Goal: Information Seeking & Learning: Learn about a topic

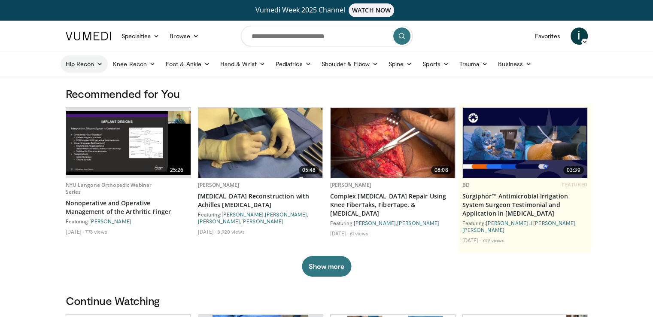
click at [93, 62] on link "Hip Recon" at bounding box center [85, 63] width 48 height 17
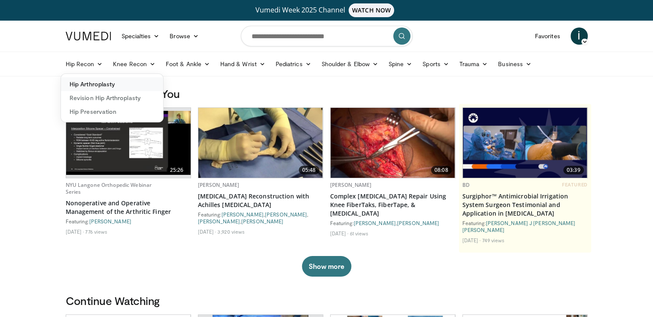
click at [95, 83] on link "Hip Arthroplasty" at bounding box center [112, 84] width 102 height 14
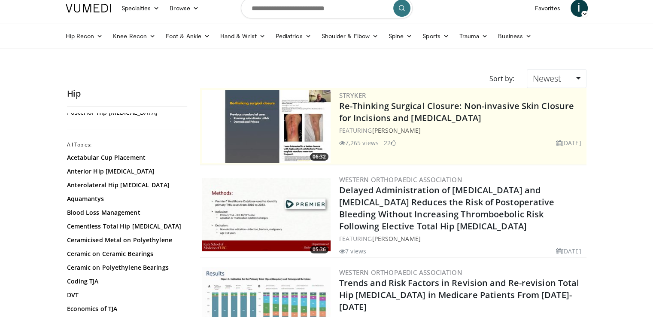
scroll to position [43, 0]
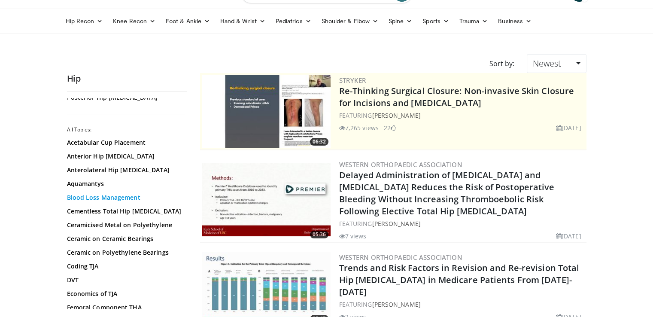
click at [89, 195] on link "Blood Loss Management" at bounding box center [125, 197] width 116 height 9
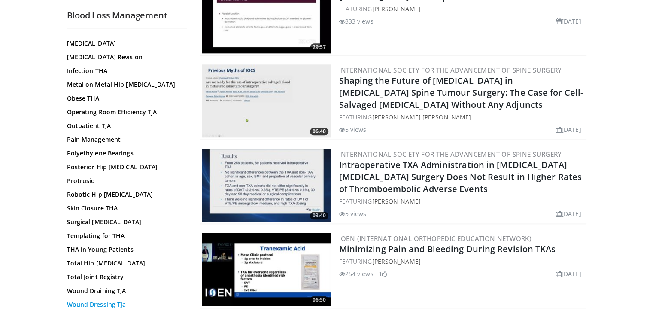
scroll to position [1030, 0]
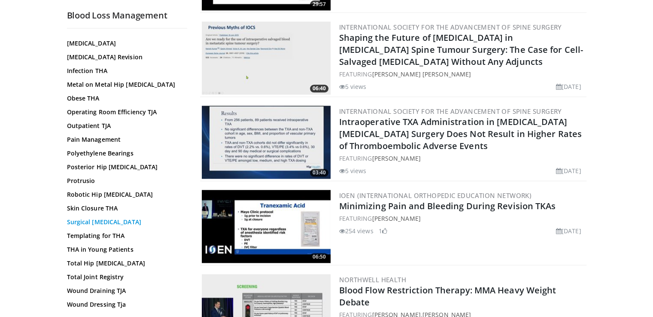
click at [88, 222] on link "Surgical [MEDICAL_DATA]" at bounding box center [125, 222] width 116 height 9
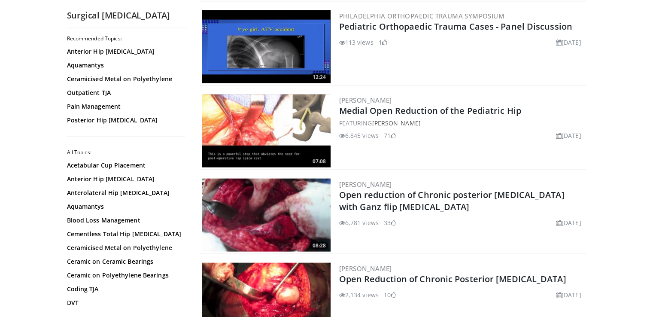
scroll to position [1775, 0]
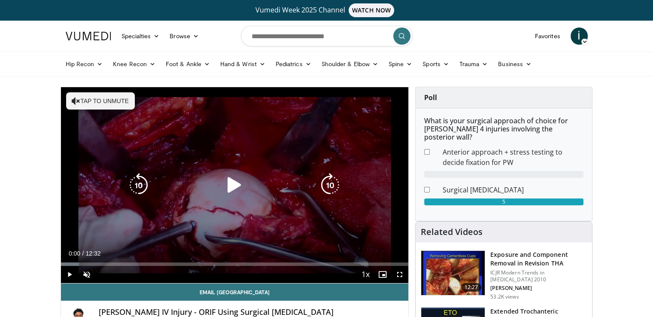
click at [231, 186] on icon "Video Player" at bounding box center [234, 185] width 24 height 24
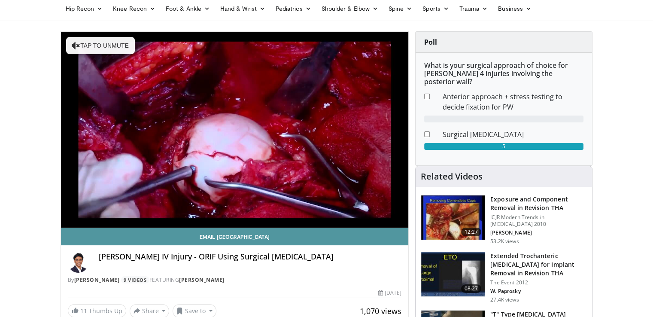
scroll to position [43, 0]
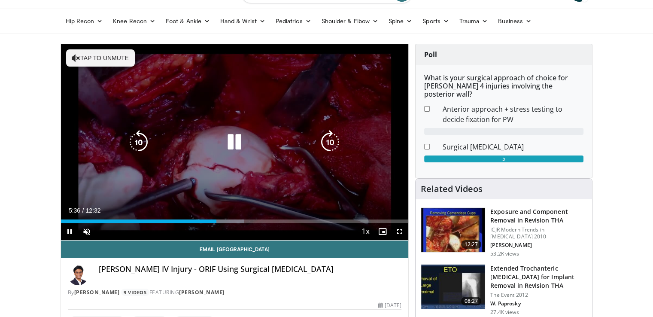
click at [240, 142] on icon "Video Player" at bounding box center [234, 142] width 24 height 24
click at [231, 140] on icon "Video Player" at bounding box center [234, 142] width 24 height 24
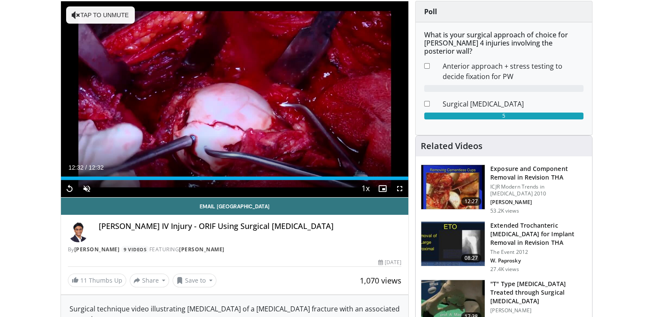
scroll to position [172, 0]
